Goal: Information Seeking & Learning: Understand process/instructions

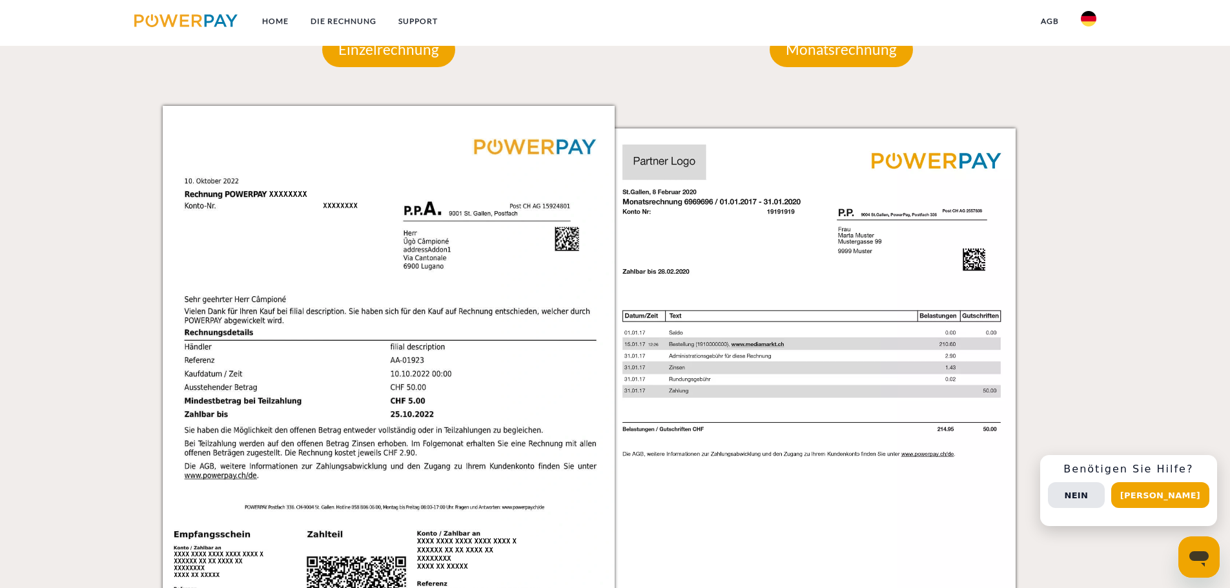
scroll to position [969, 0]
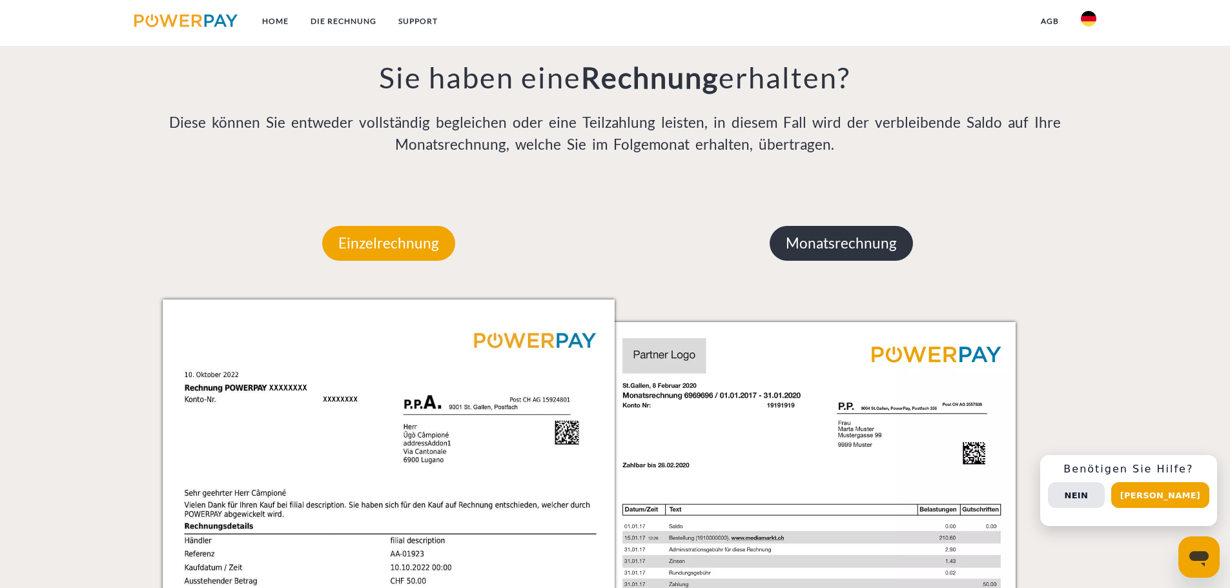
click at [845, 260] on p "Monatsrechnung" at bounding box center [841, 243] width 143 height 35
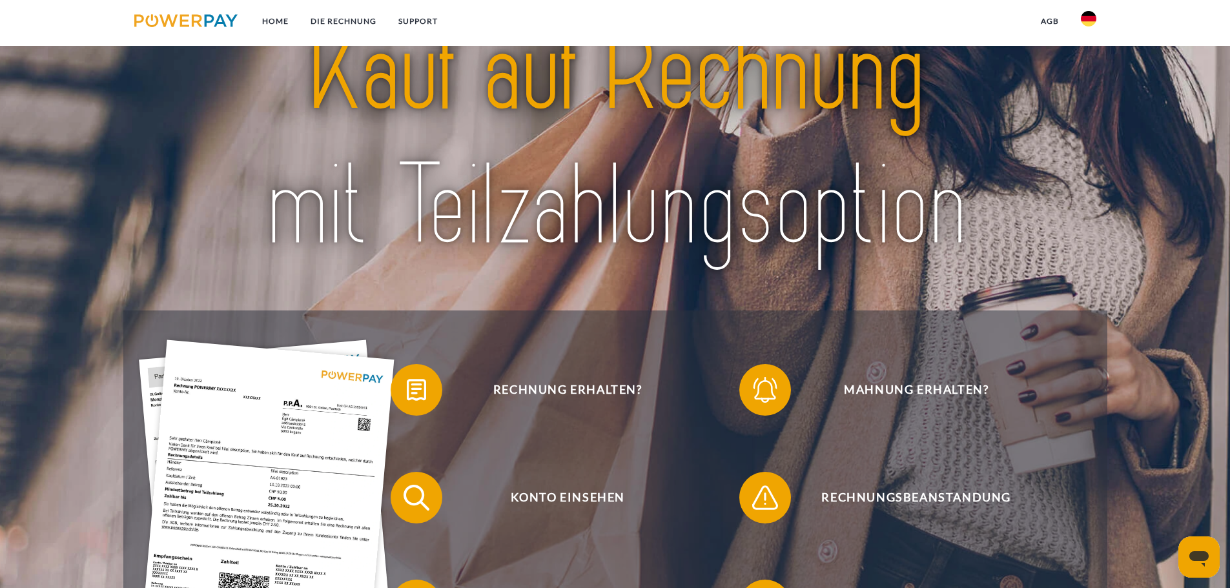
scroll to position [0, 0]
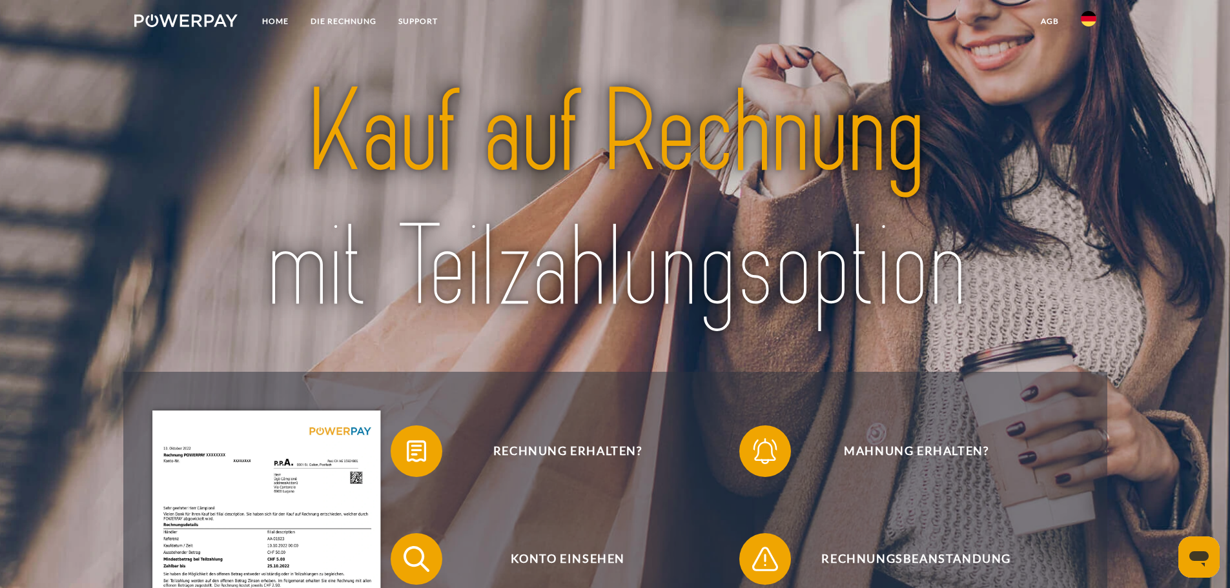
click at [1083, 14] on img at bounding box center [1088, 18] width 15 height 15
click at [1089, 120] on img at bounding box center [1088, 126] width 15 height 15
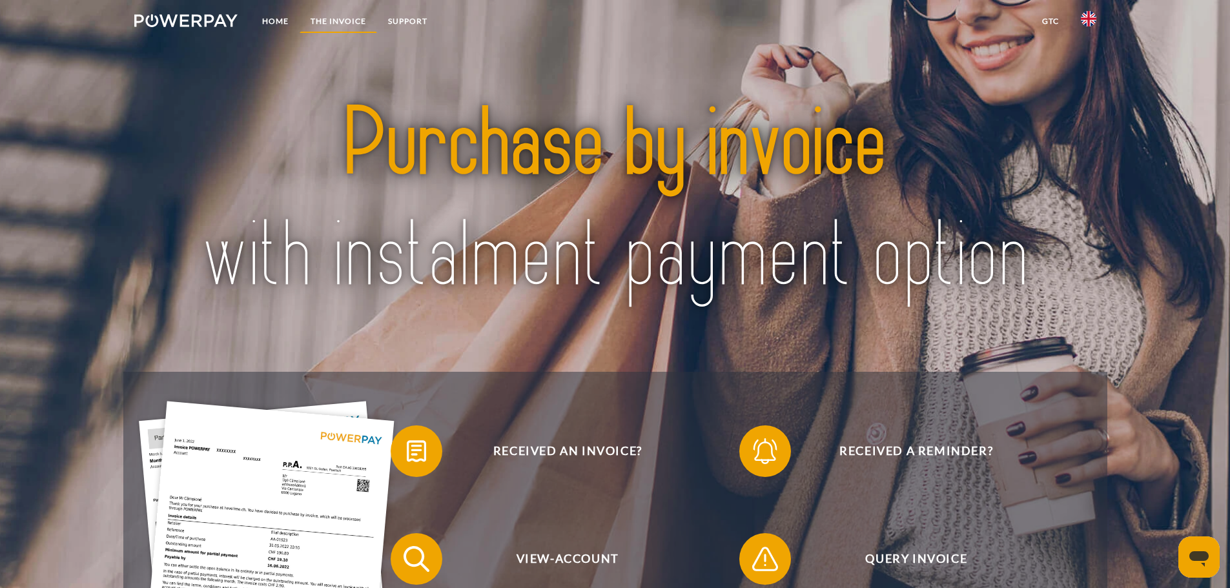
click at [354, 20] on link "THE INVOICE" at bounding box center [338, 21] width 77 height 23
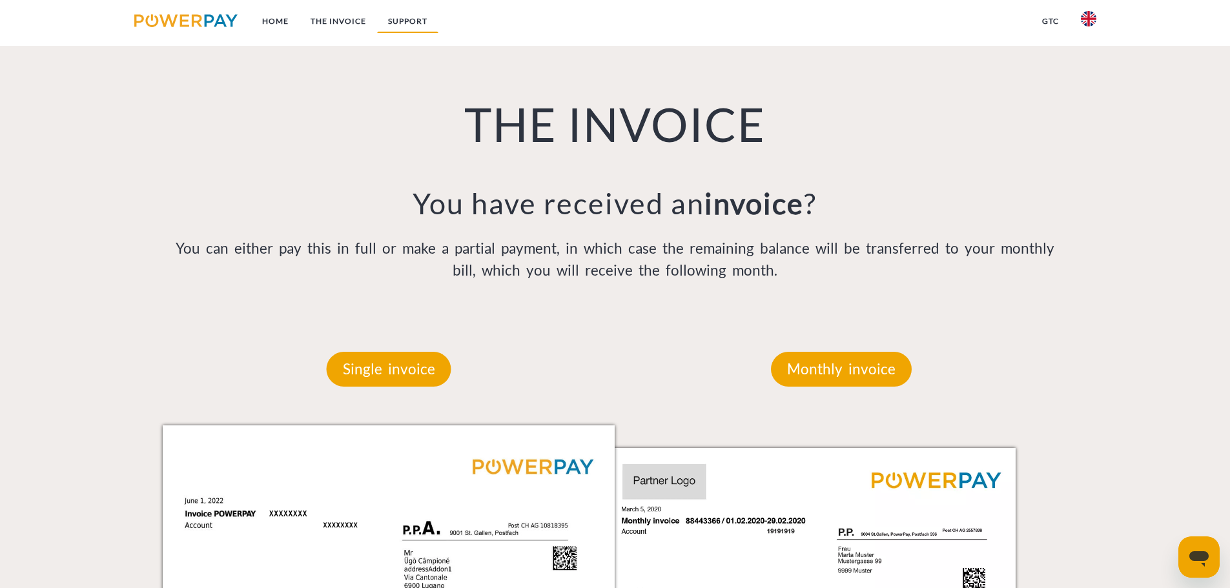
click at [405, 22] on link "Support" at bounding box center [407, 21] width 61 height 23
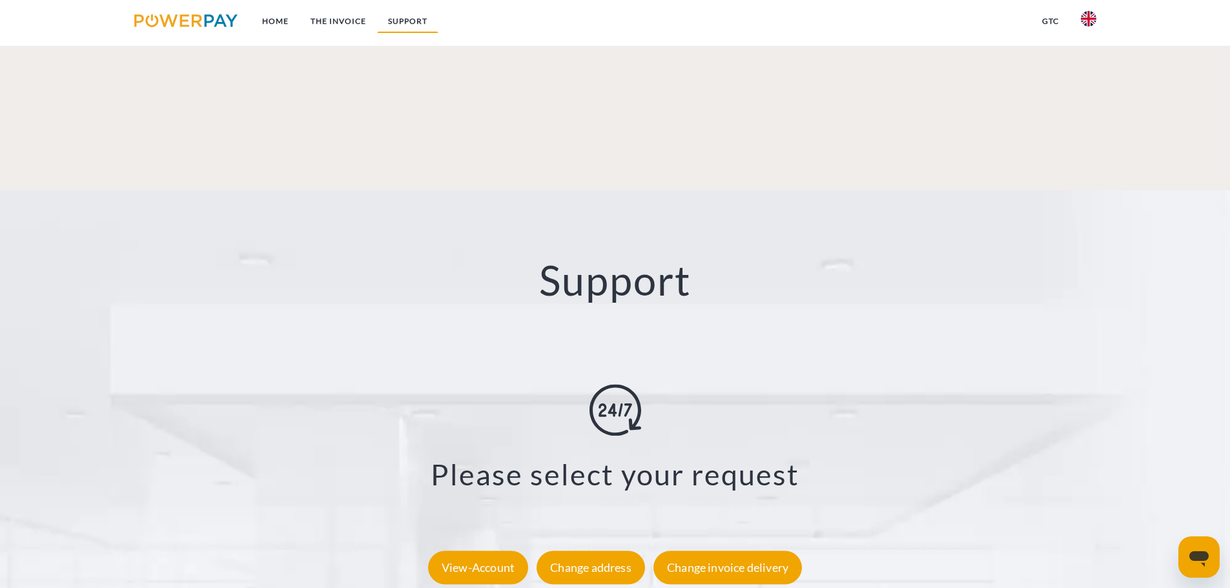
scroll to position [2202, 0]
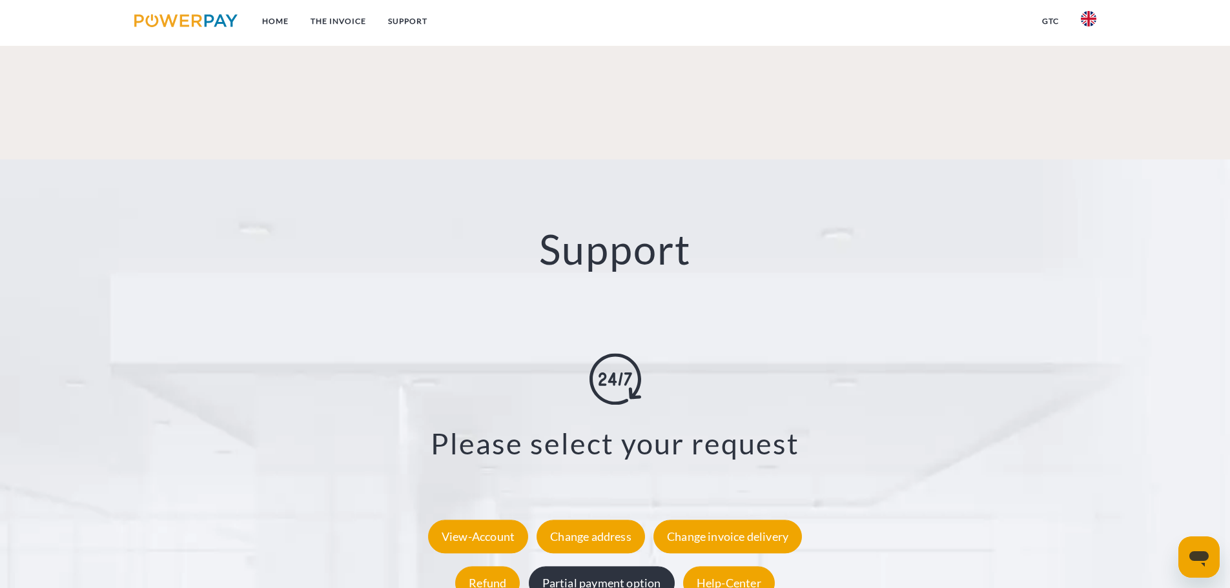
click at [633, 566] on div "Partial payment option" at bounding box center [602, 583] width 146 height 34
